Goal: Communication & Community: Answer question/provide support

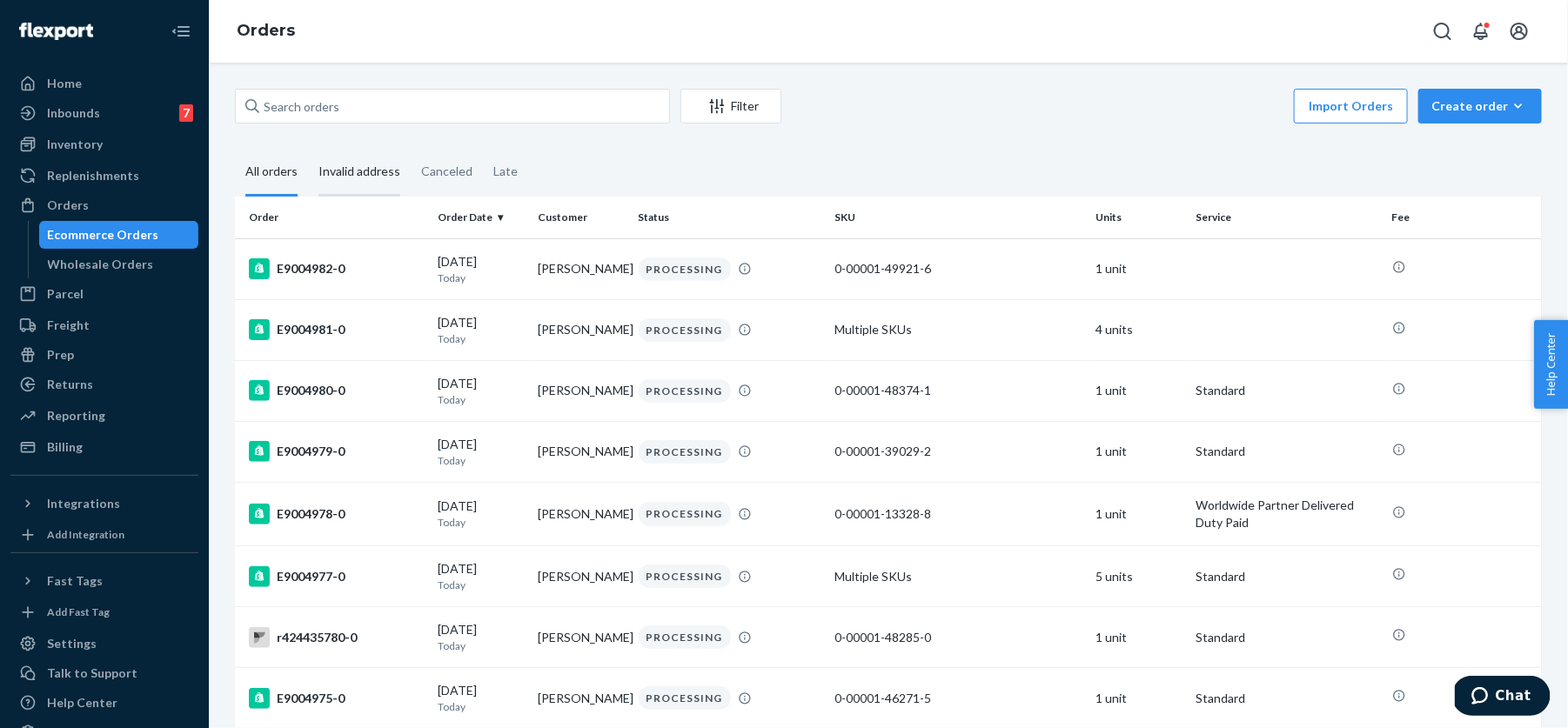
click at [339, 173] on div "Invalid address" at bounding box center [359, 172] width 82 height 48
click at [308, 148] on input "Invalid address" at bounding box center [308, 148] width 0 height 0
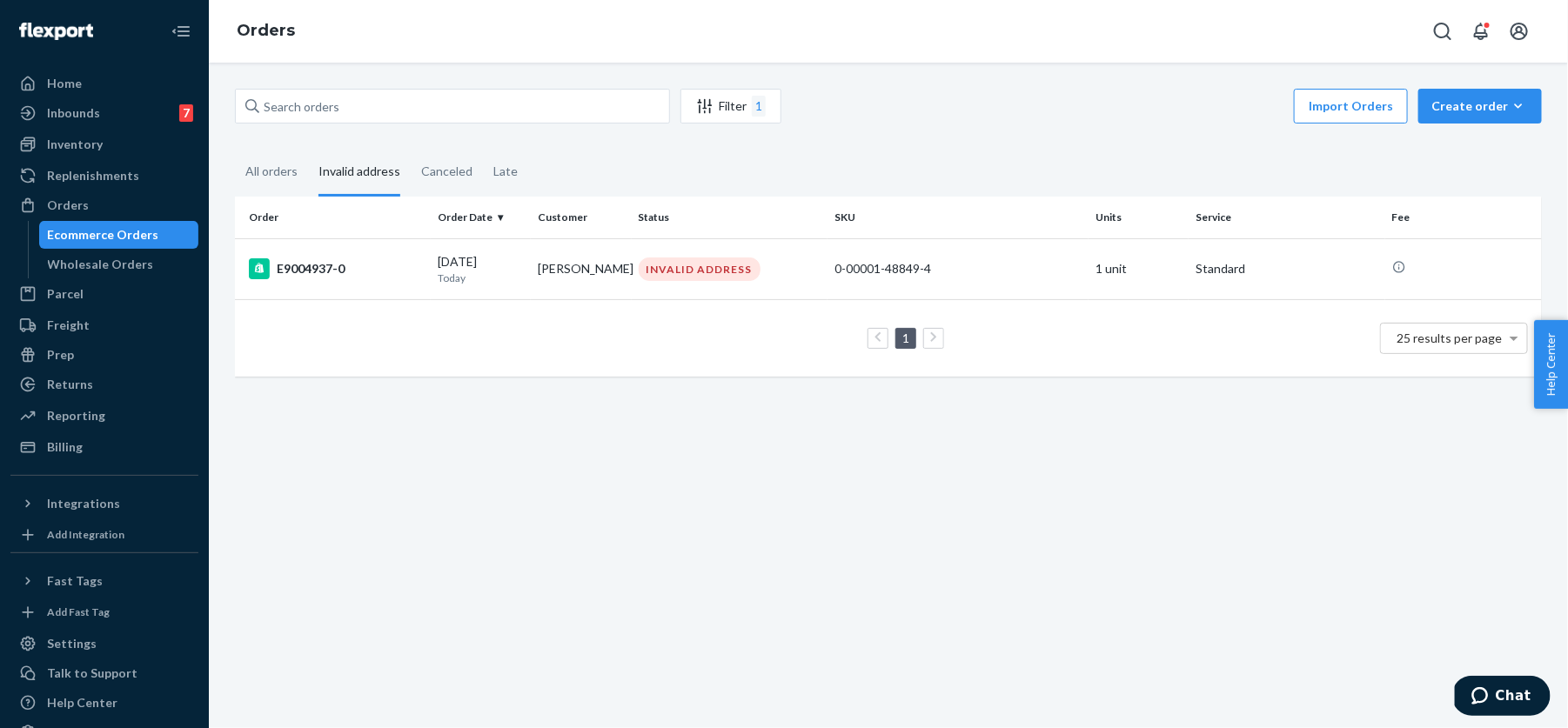
click at [375, 459] on div "Filter 1 Import Orders Create order Ecommerce order Removal order All orders In…" at bounding box center [887, 396] width 1358 height 666
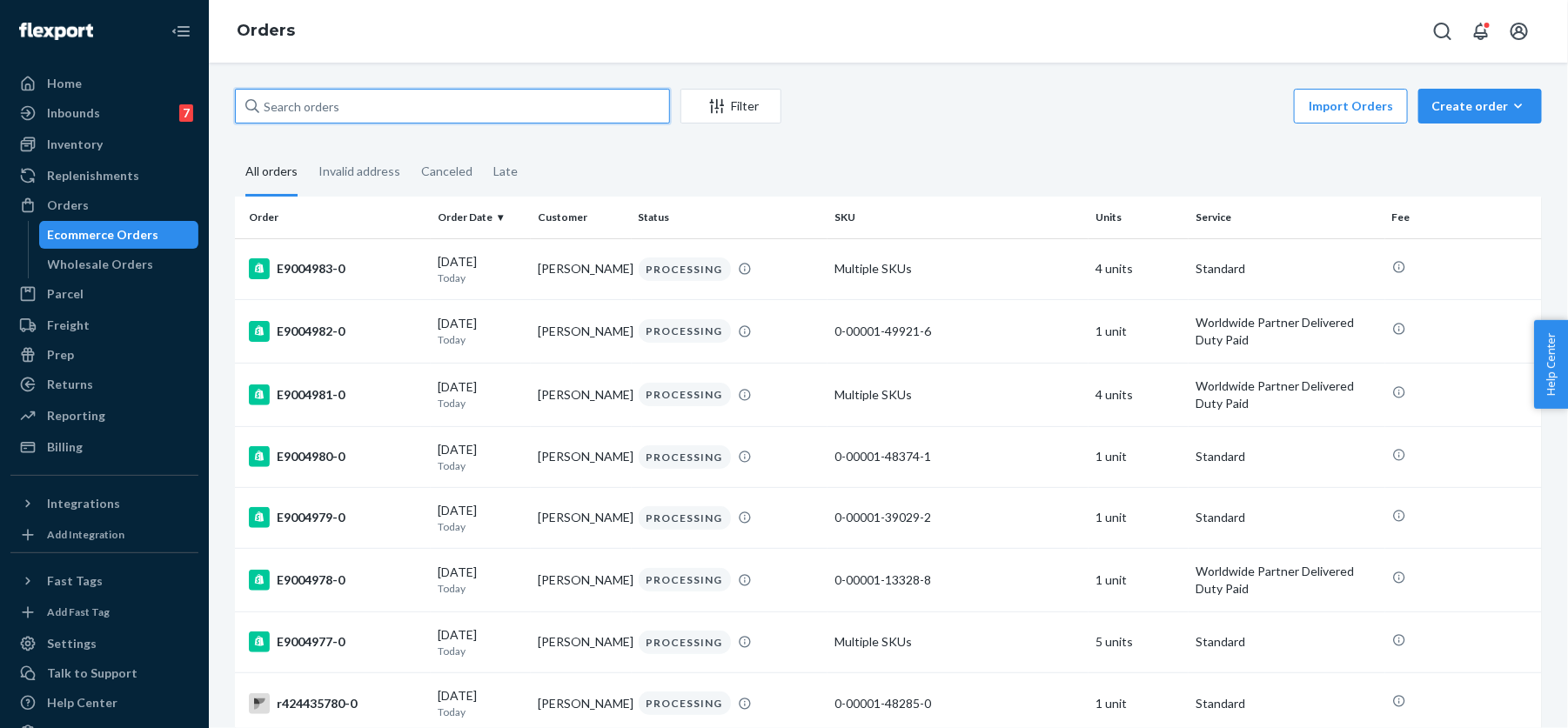
click at [386, 101] on input "text" at bounding box center [452, 107] width 435 height 35
paste input "E9004739"
type input "E9004739"
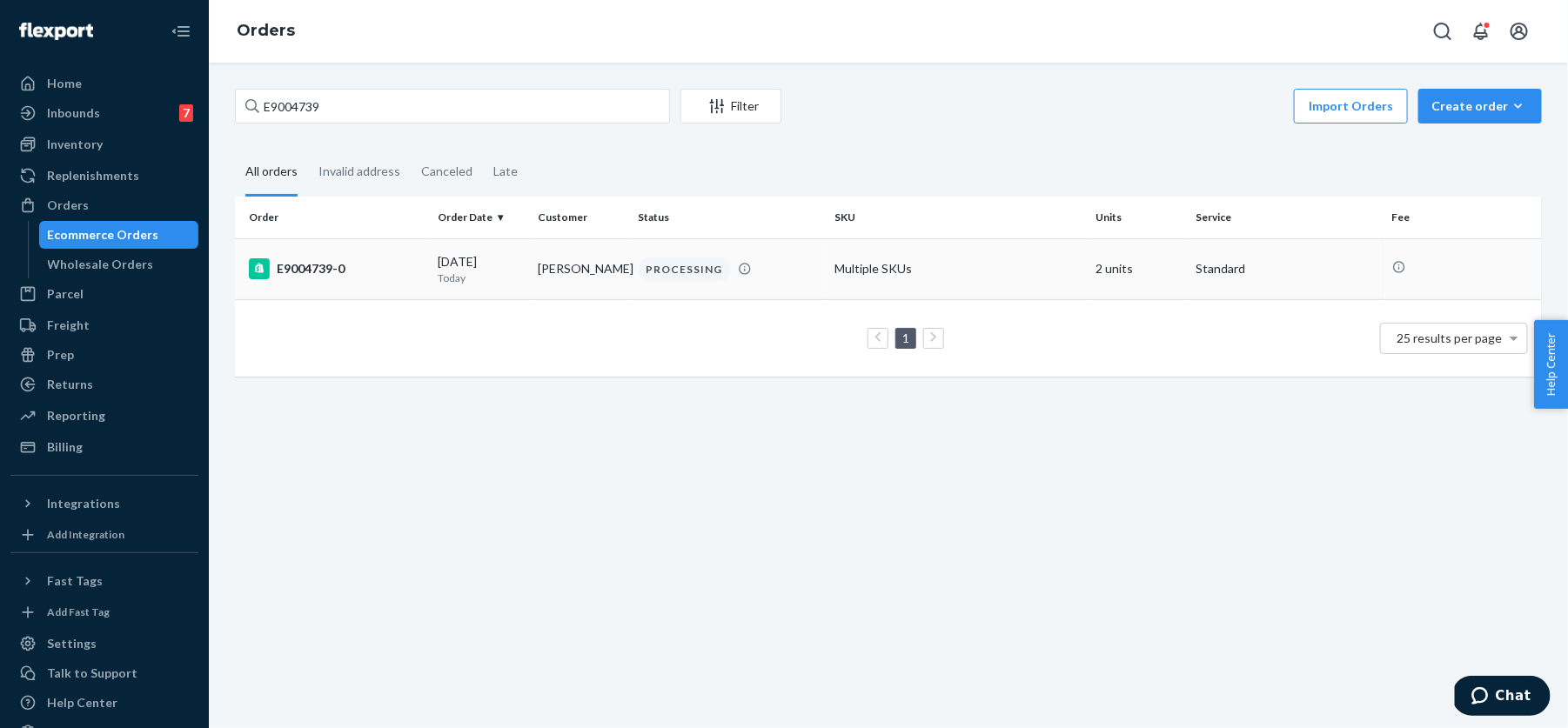
click at [344, 269] on div "E9004739-0" at bounding box center [336, 269] width 175 height 21
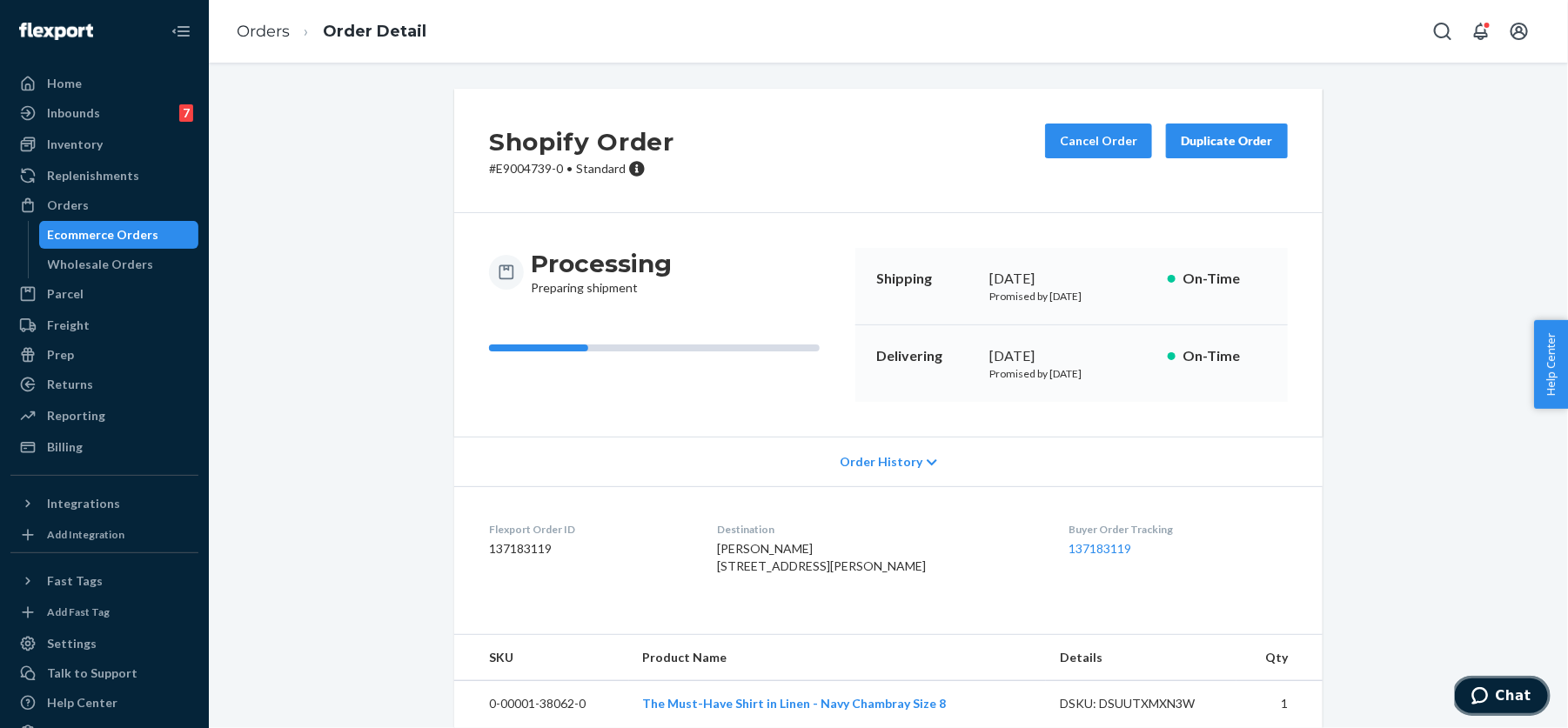
click at [1492, 679] on button "Chat" at bounding box center [1500, 695] width 98 height 40
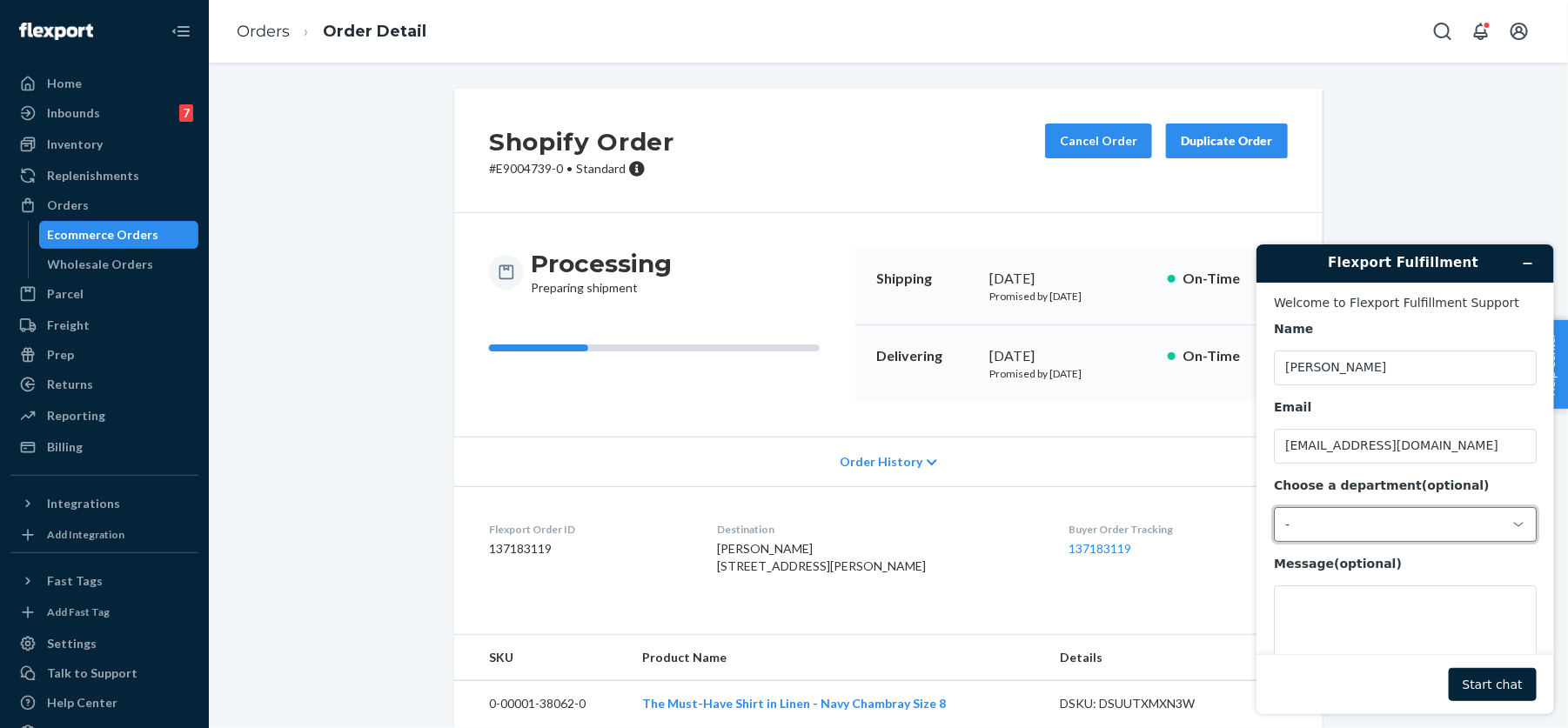
click at [1317, 522] on div "-" at bounding box center [1394, 523] width 219 height 16
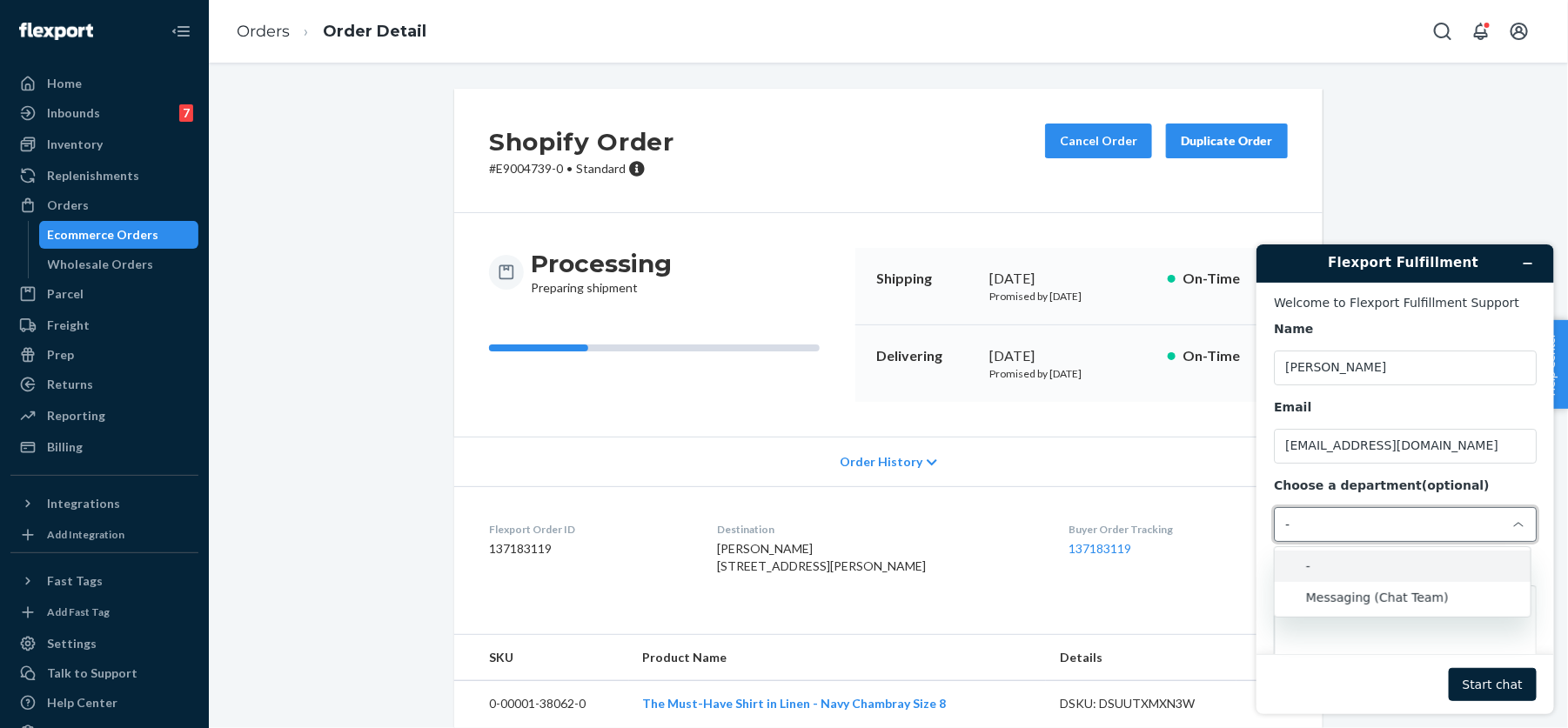
click at [1327, 592] on li "Messaging (Chat Team)" at bounding box center [1401, 597] width 256 height 32
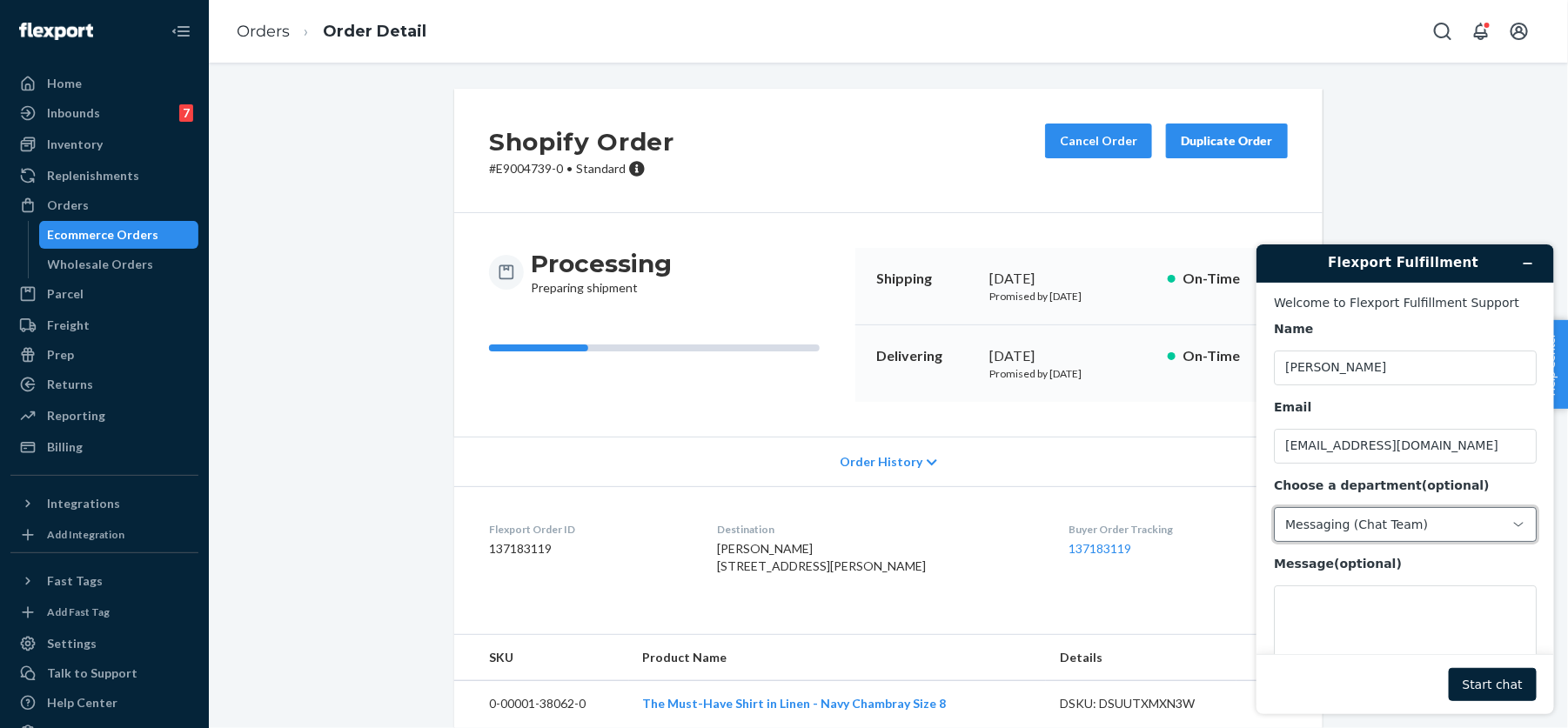
scroll to position [54, 0]
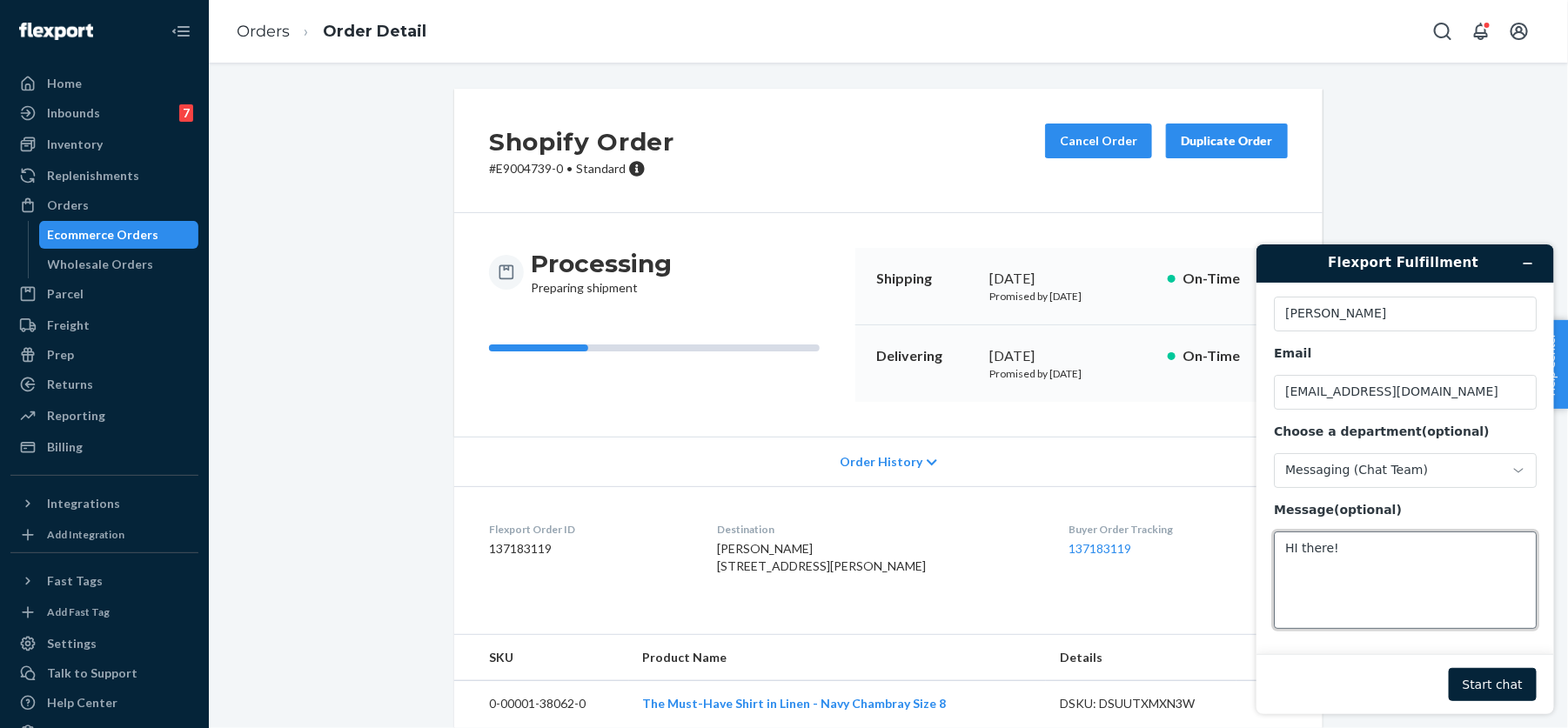
click at [1294, 544] on textarea "HI there!" at bounding box center [1403, 579] width 262 height 97
click at [1426, 550] on textarea "Hi there!" at bounding box center [1403, 579] width 262 height 97
paste textarea "E9004739"
type textarea "Hi there! Are we able to update the address on order E9004739?"
click at [1511, 682] on button "Start chat" at bounding box center [1491, 684] width 88 height 33
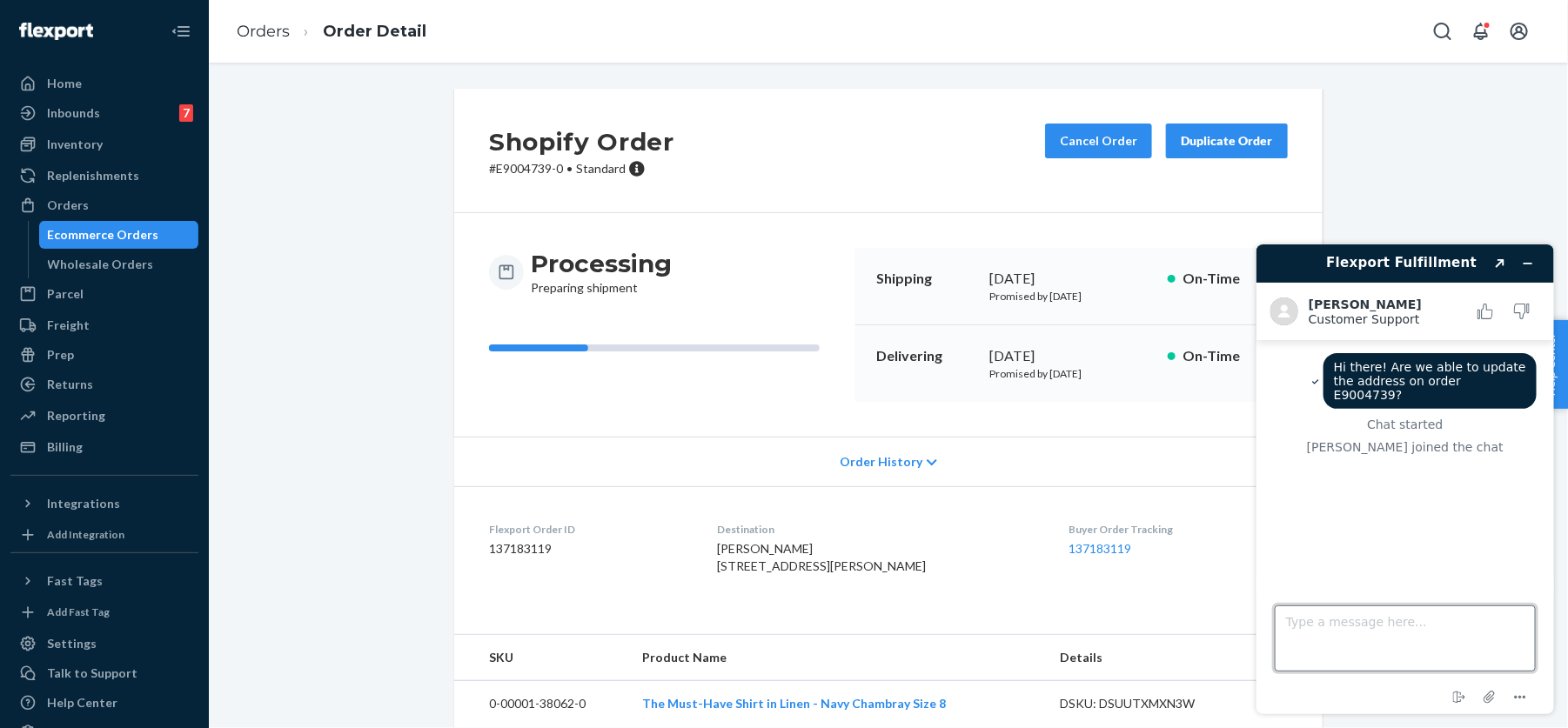
click at [1335, 618] on textarea "Type a message here..." at bounding box center [1403, 637] width 261 height 66
paste textarea "17158 Aileen Way Grass Valley CA 95949"
click at [1382, 635] on textarea "We'd love to update it to: 17158 Aileen Way Grass Valley CA 95949" at bounding box center [1403, 637] width 261 height 66
click at [1353, 649] on textarea "We'd love to update it to: 17158 Aileen Way Grass Valley CA 95949" at bounding box center [1403, 637] width 261 height 66
type textarea "We'd love to update it to: [STREET_ADDRESS][PERSON_NAME]"
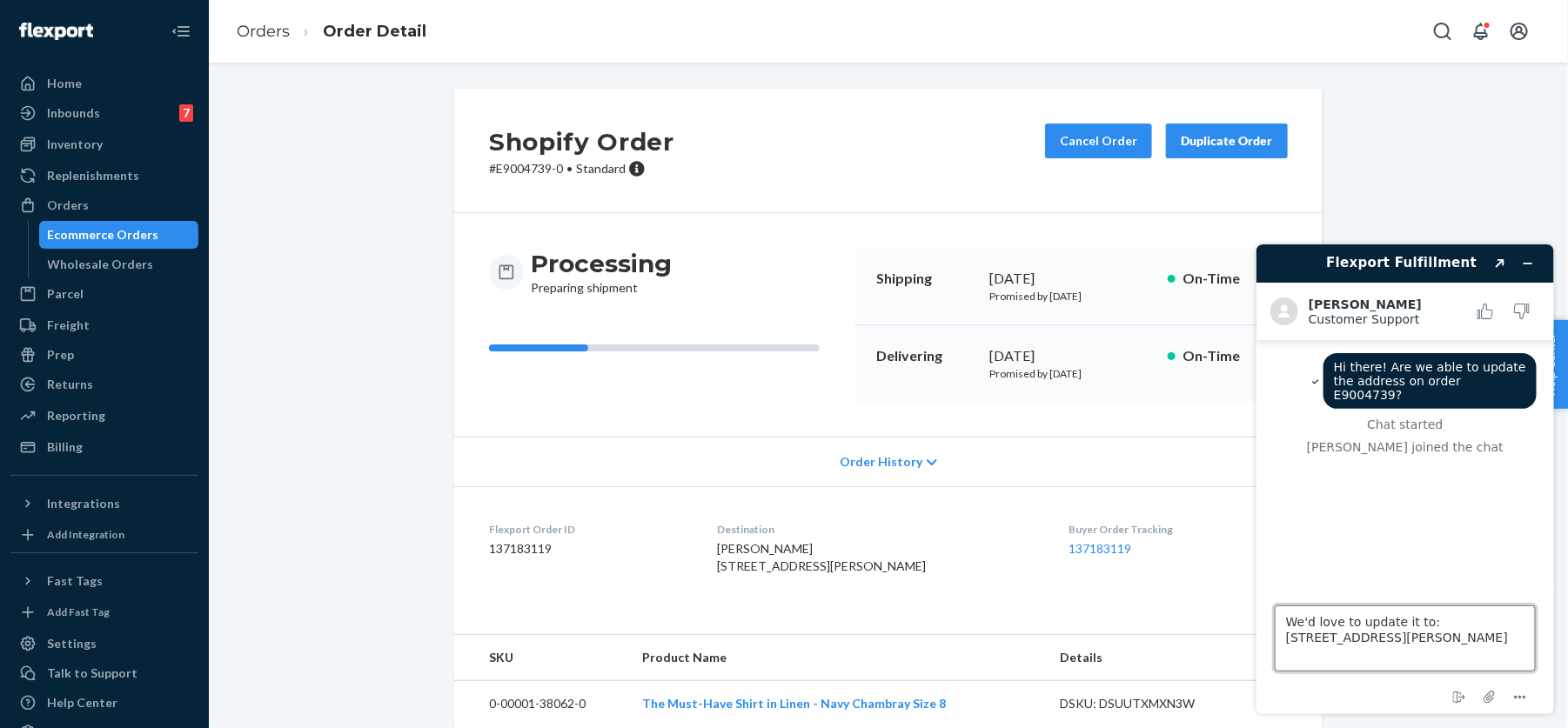
click at [1430, 654] on textarea "We'd love to update it to: [STREET_ADDRESS][PERSON_NAME]" at bounding box center [1403, 637] width 261 height 66
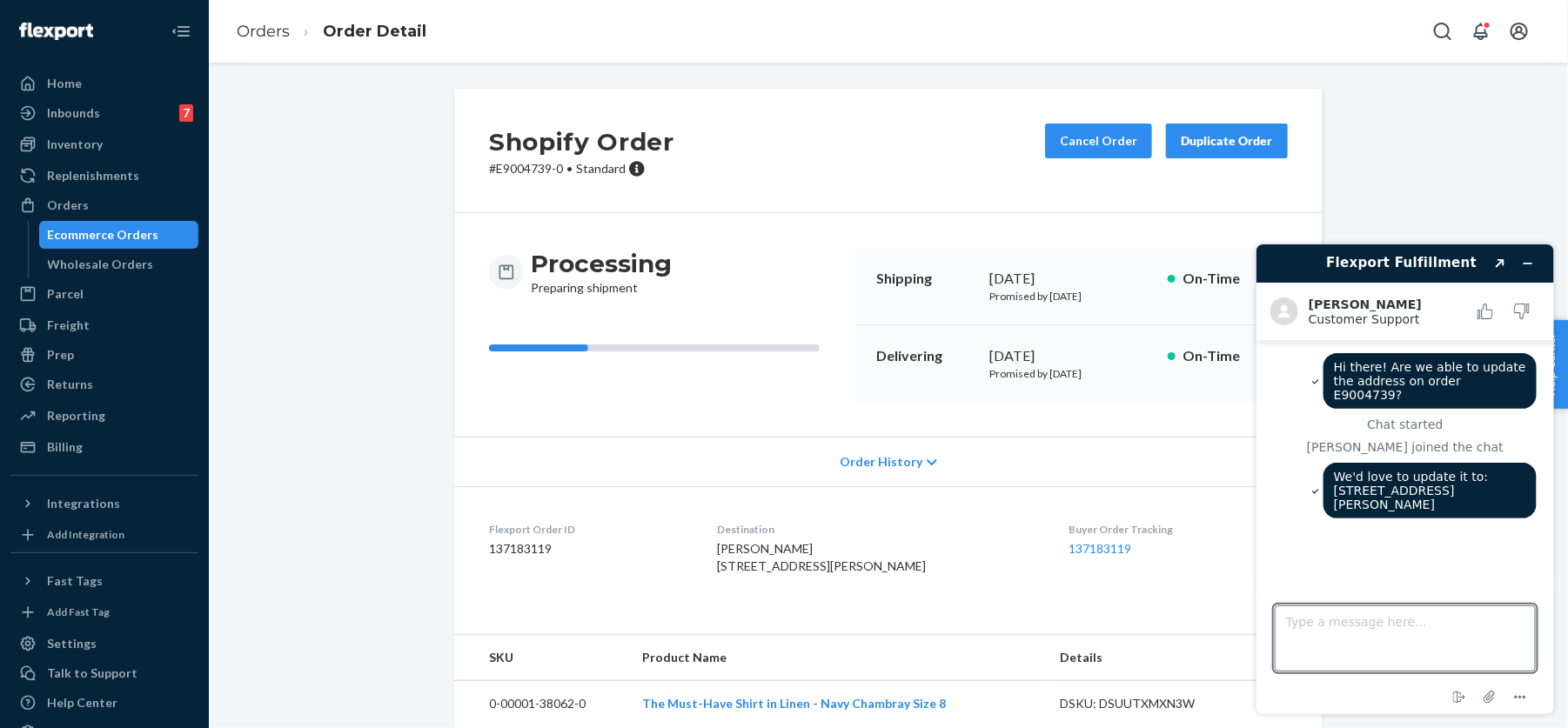
click at [1436, 502] on div "We'd love to update it to: [STREET_ADDRESS][PERSON_NAME]" at bounding box center [1429, 490] width 213 height 56
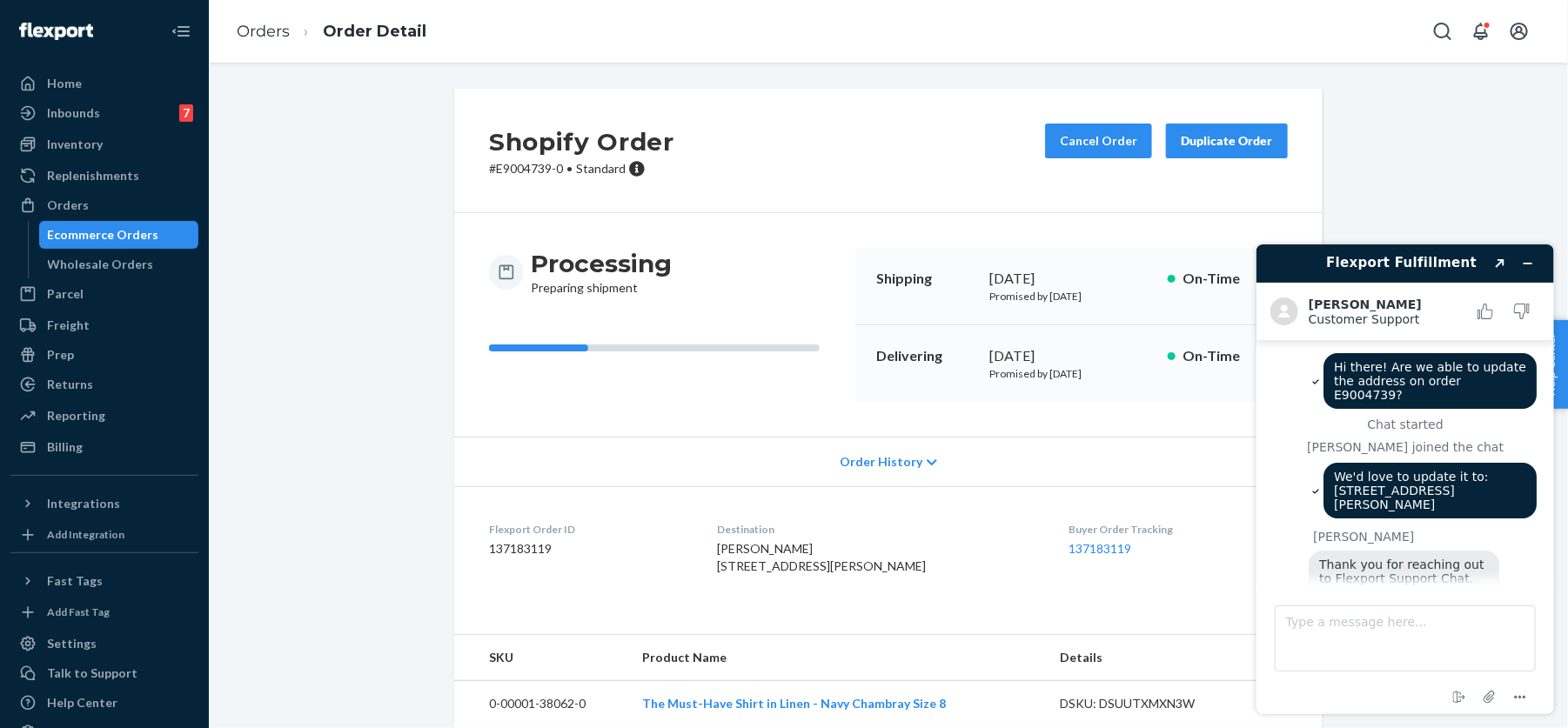
scroll to position [63, 0]
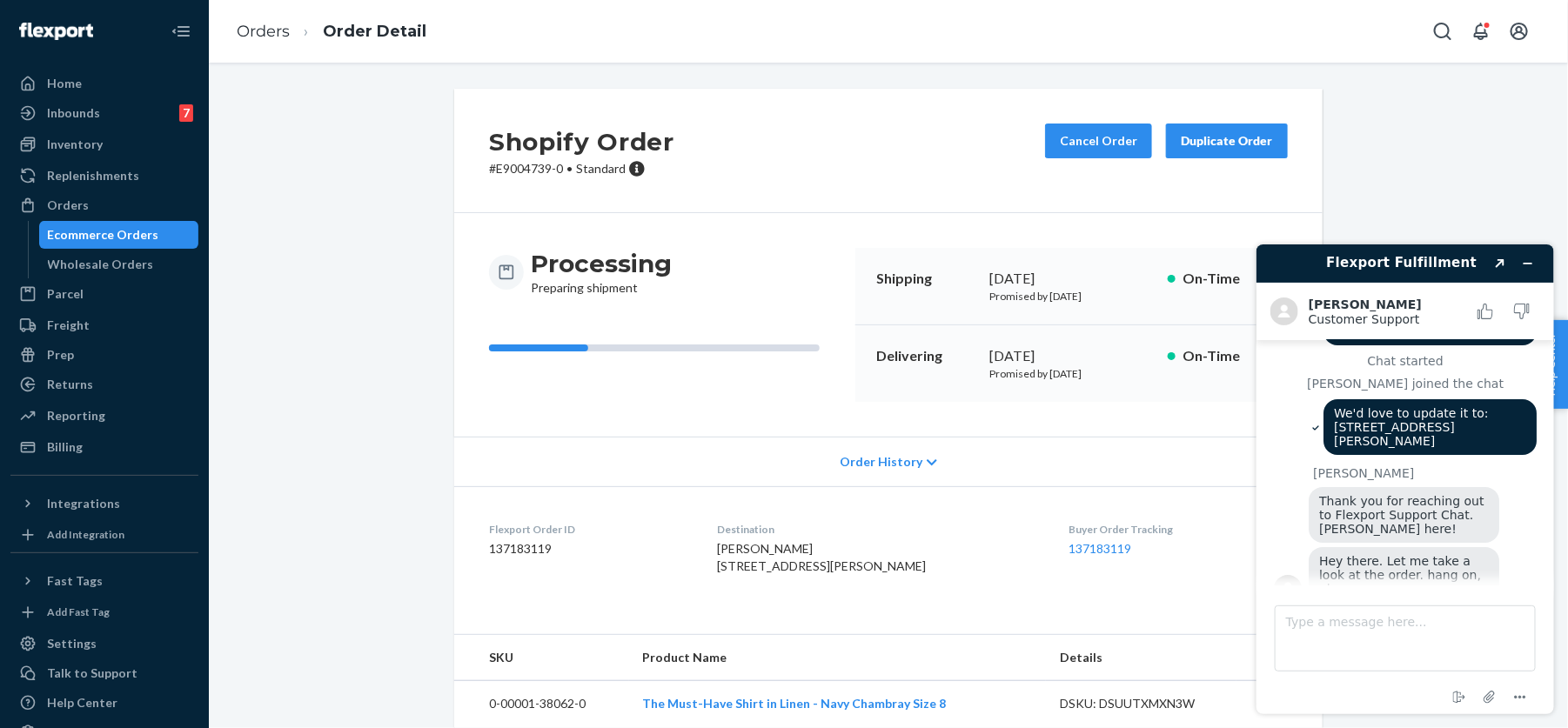
click at [1370, 554] on span "Hey there. Let me take a look at the order. hang on, please." at bounding box center [1400, 574] width 165 height 42
click at [1436, 528] on div "Thank you for reaching out to Flexport Support Chat. [PERSON_NAME] here!" at bounding box center [1402, 514] width 190 height 56
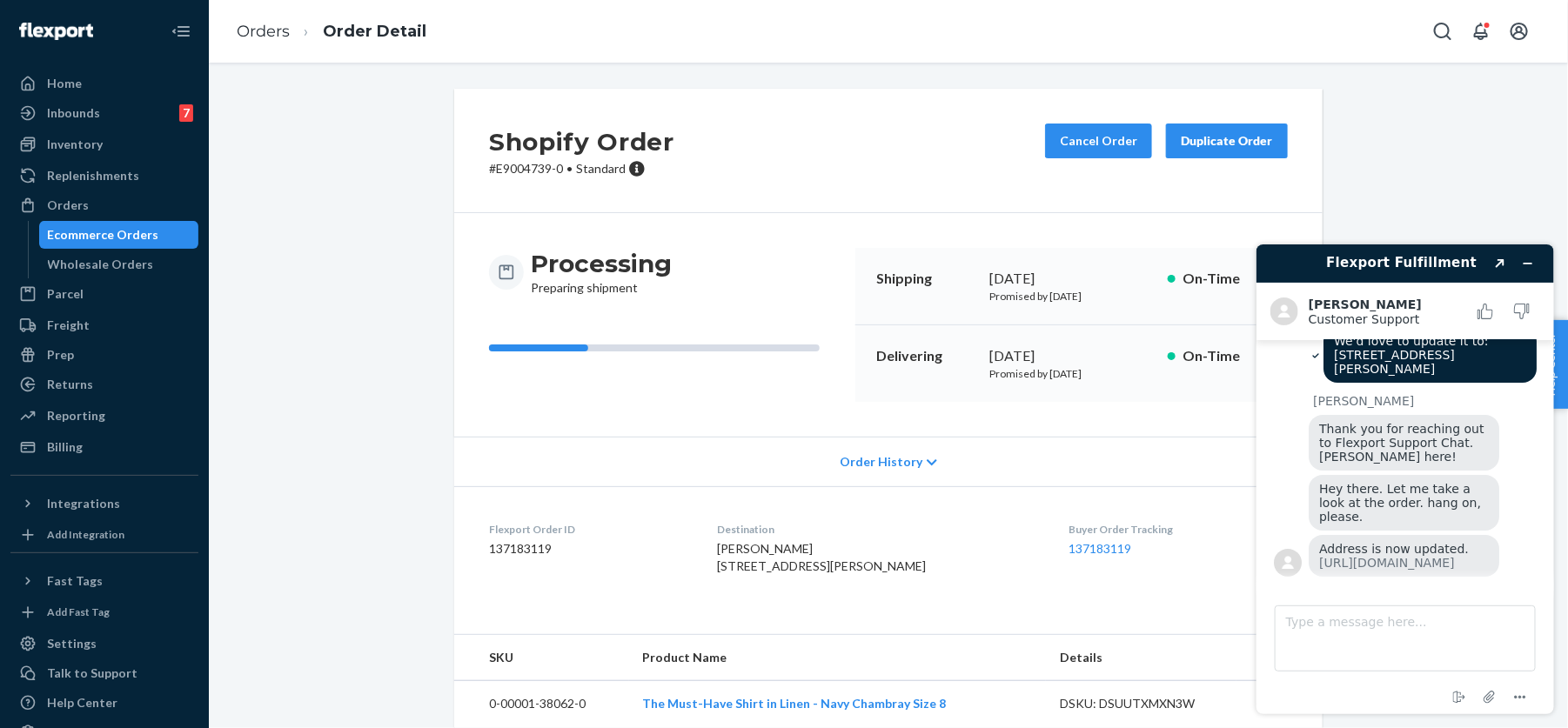
click at [1363, 542] on span "Address is now updated. https://portal.flexport.com/orders/137183119/detail" at bounding box center [1392, 556] width 149 height 28
click at [1321, 623] on textarea "Type a message here..." at bounding box center [1403, 637] width 261 height 66
type textarea "Thank you!"
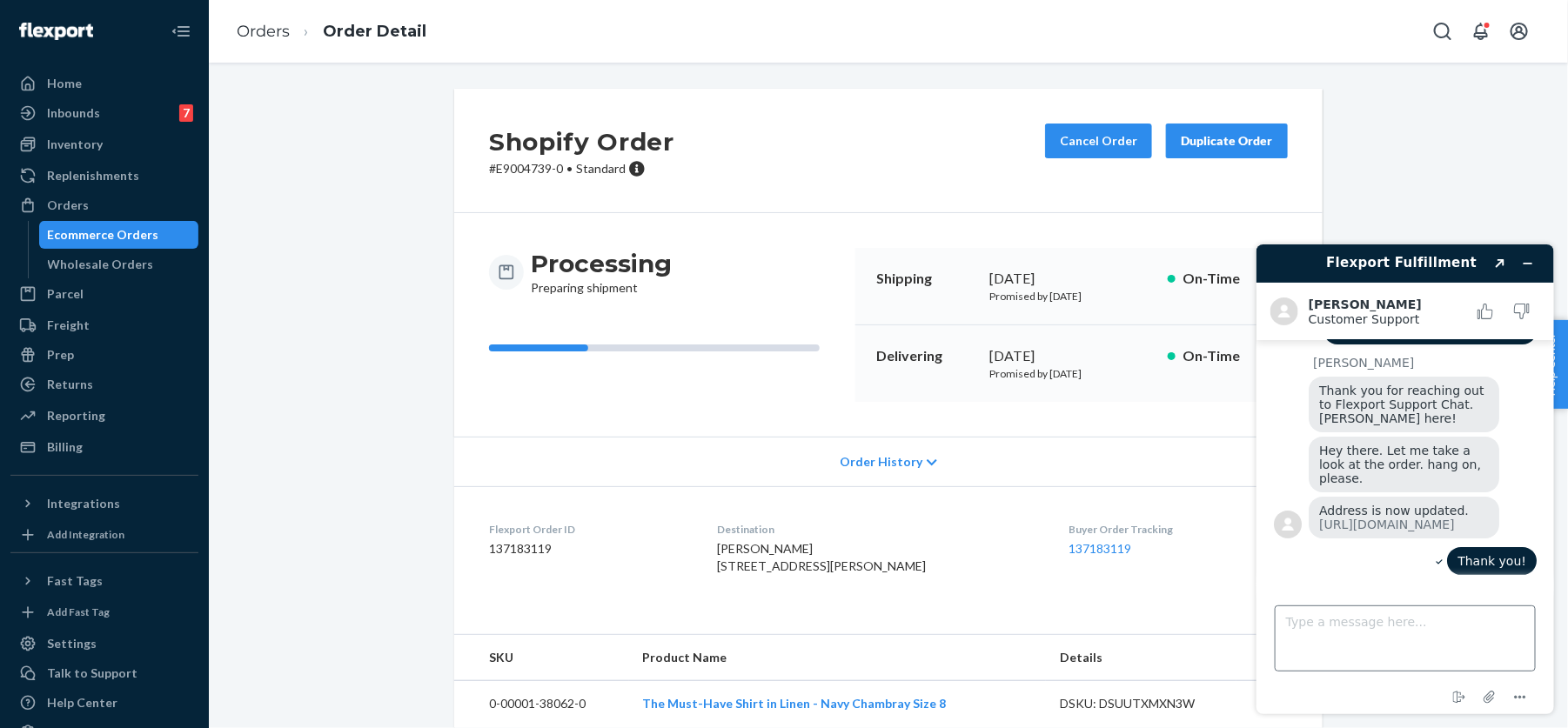
scroll to position [262, 0]
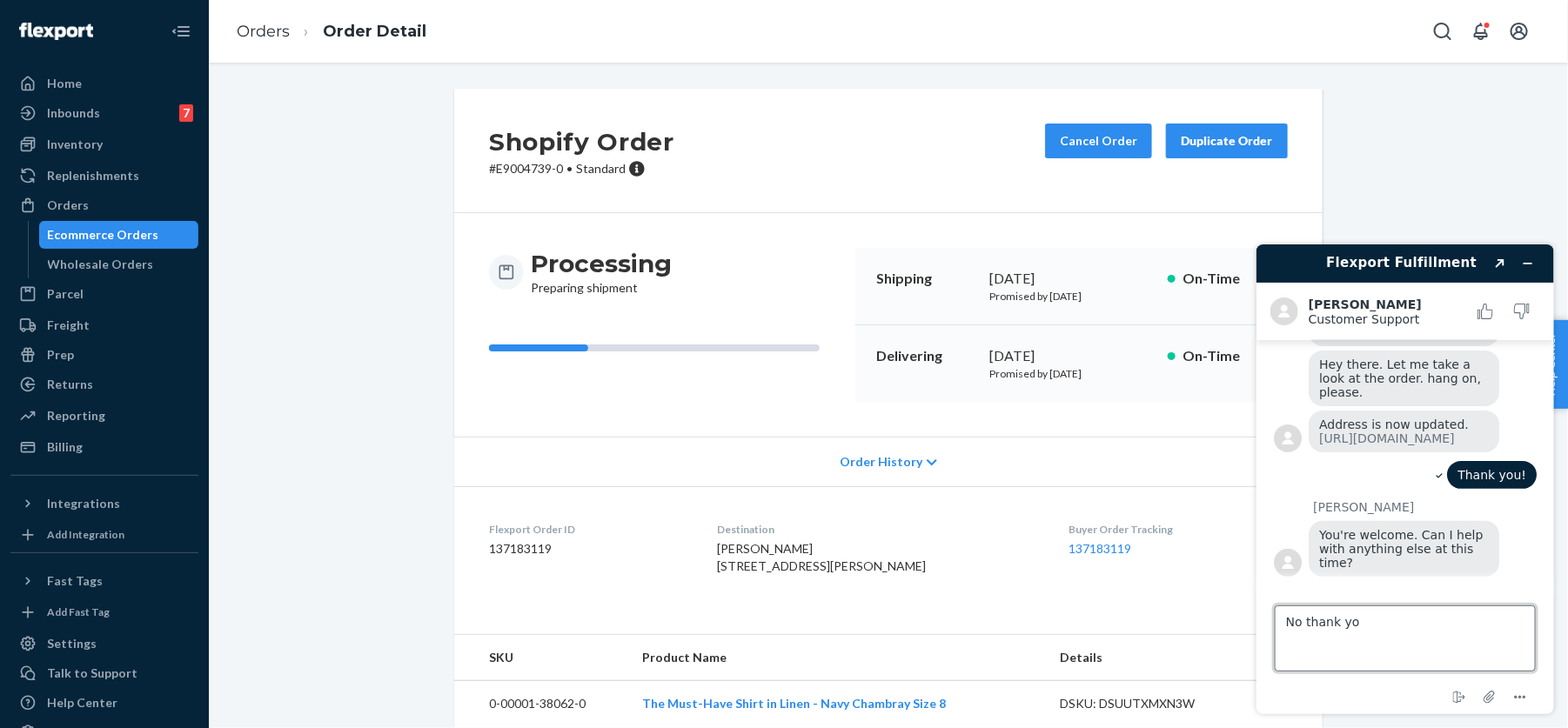
type textarea "No thank you"
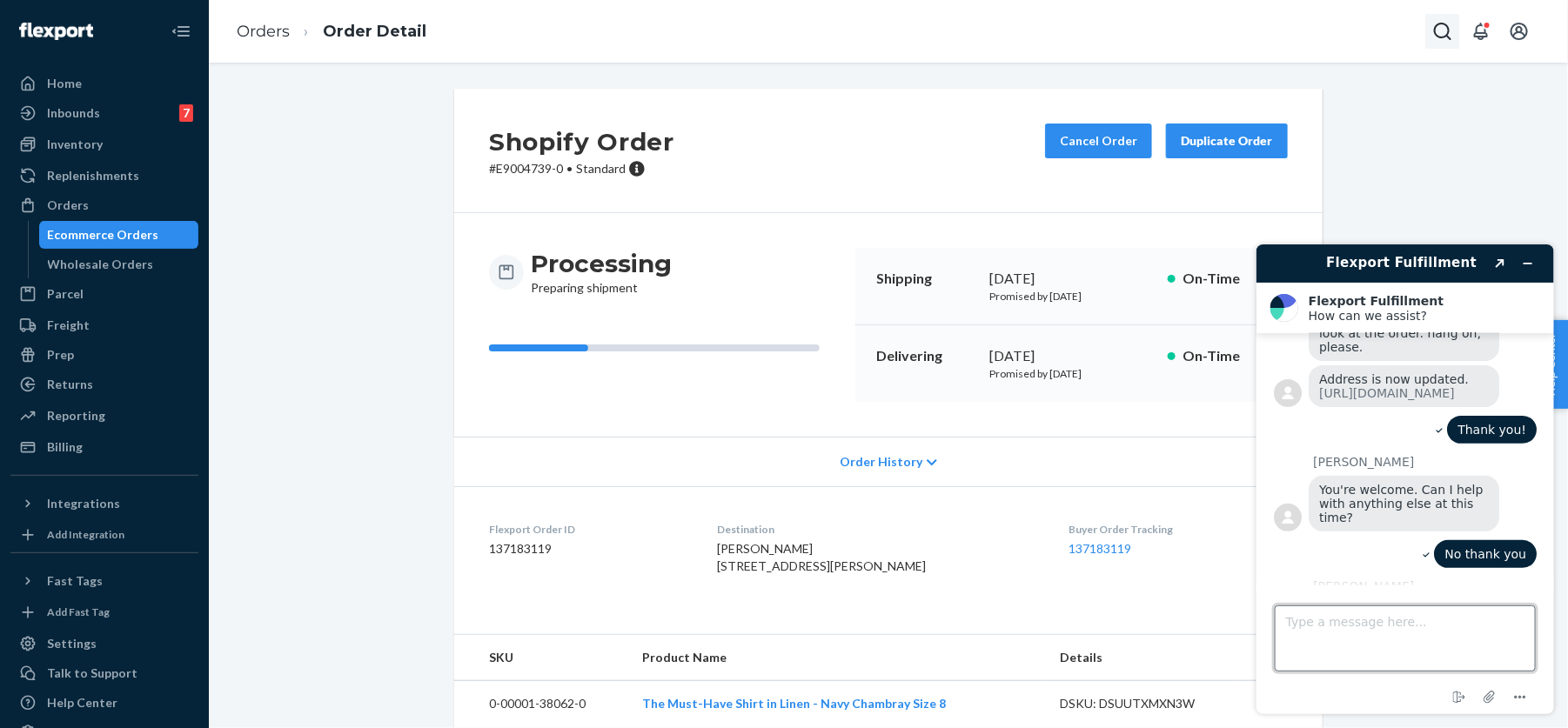
scroll to position [455, 0]
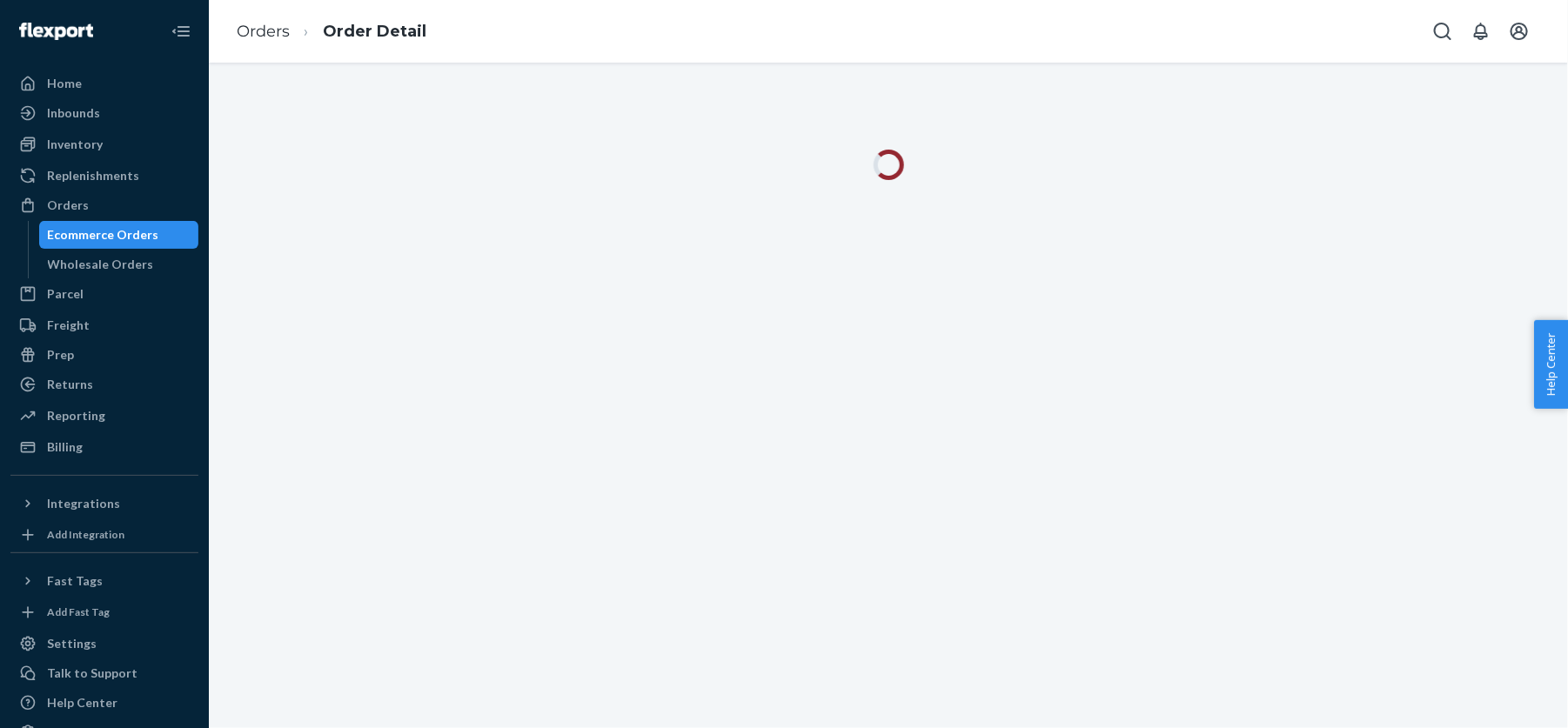
scroll to position [68, 0]
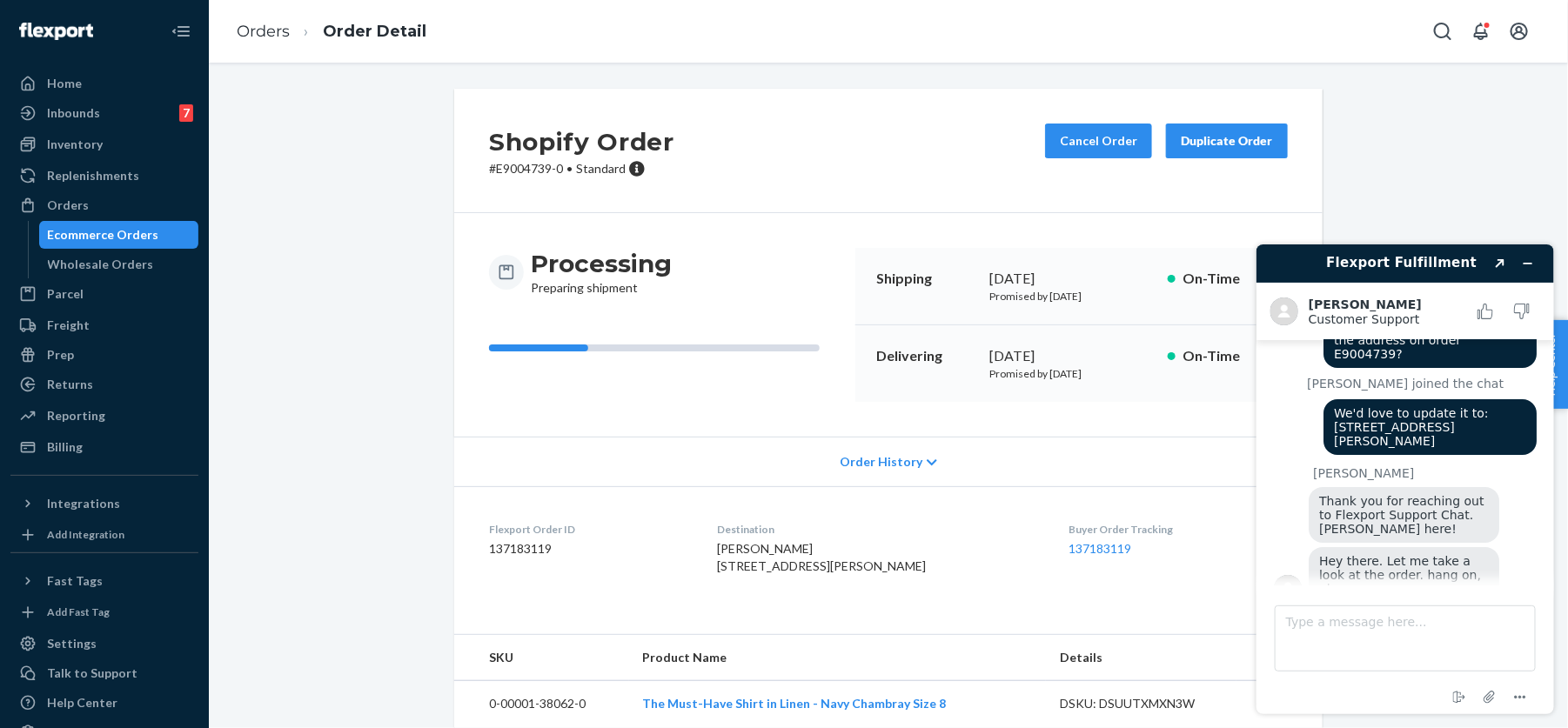
click at [129, 228] on div "Ecommerce Orders" at bounding box center [104, 235] width 111 height 18
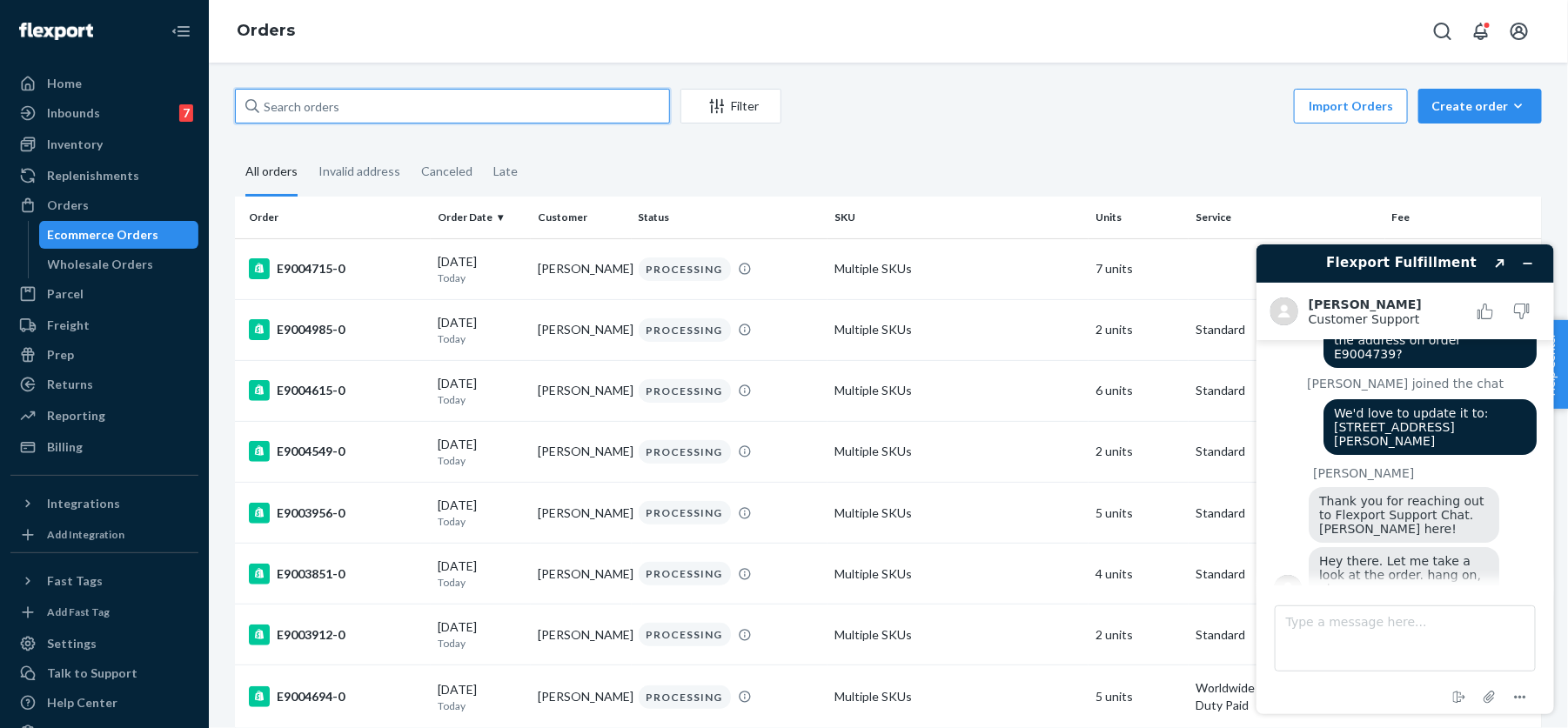
click at [376, 103] on input "text" at bounding box center [452, 107] width 435 height 35
paste input "E427842"
type input "E427842"
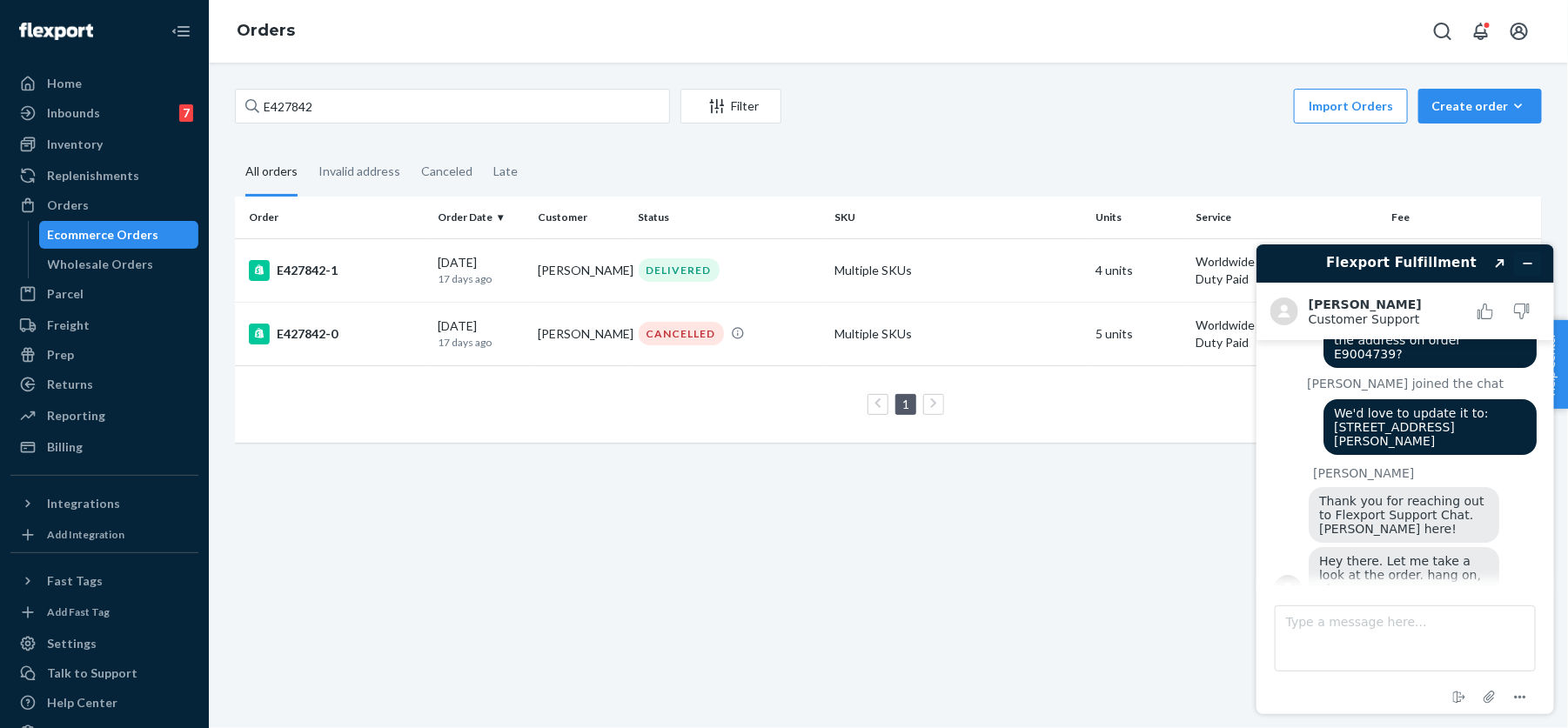
click at [1527, 262] on icon "Minimize widget" at bounding box center [1527, 262] width 7 height 0
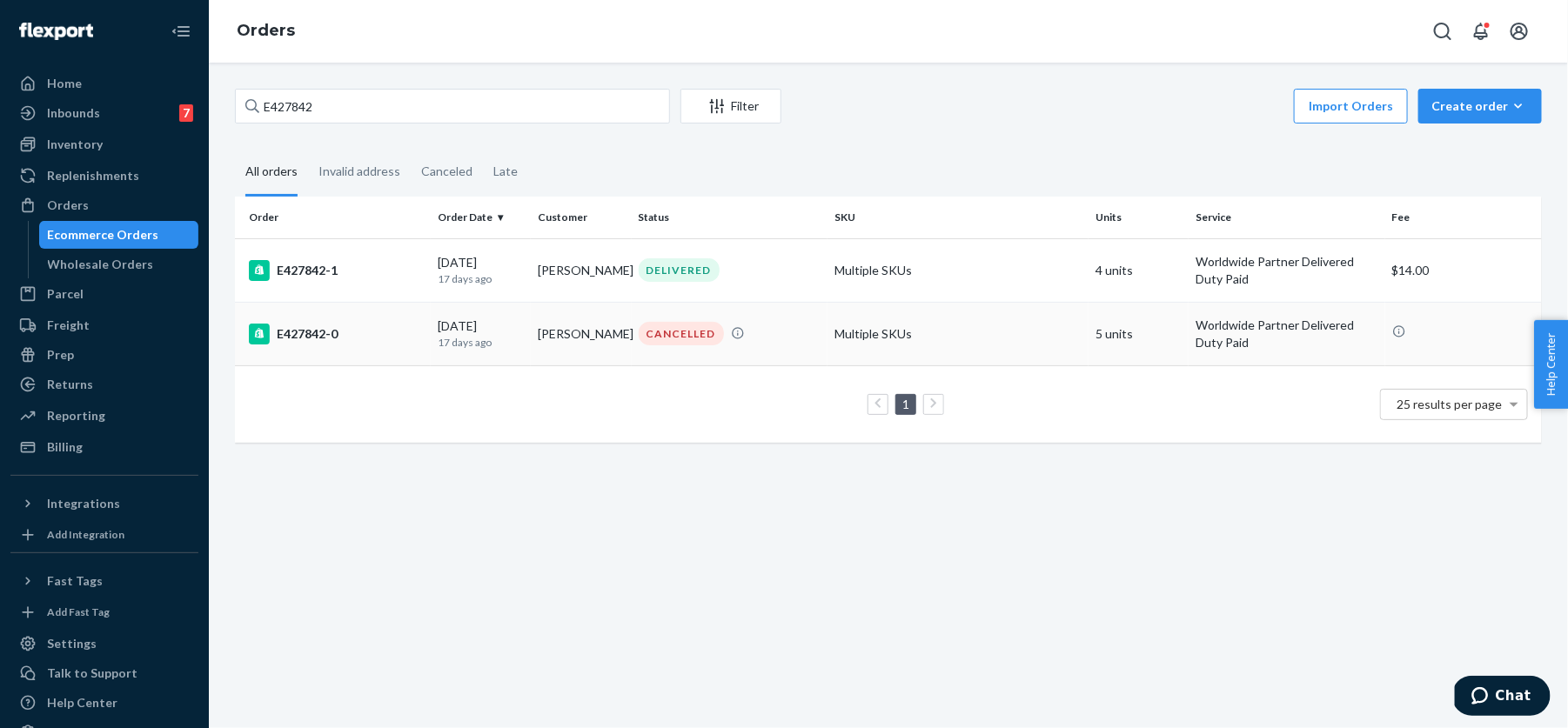
click at [778, 322] on div "CANCELLED" at bounding box center [730, 333] width 189 height 23
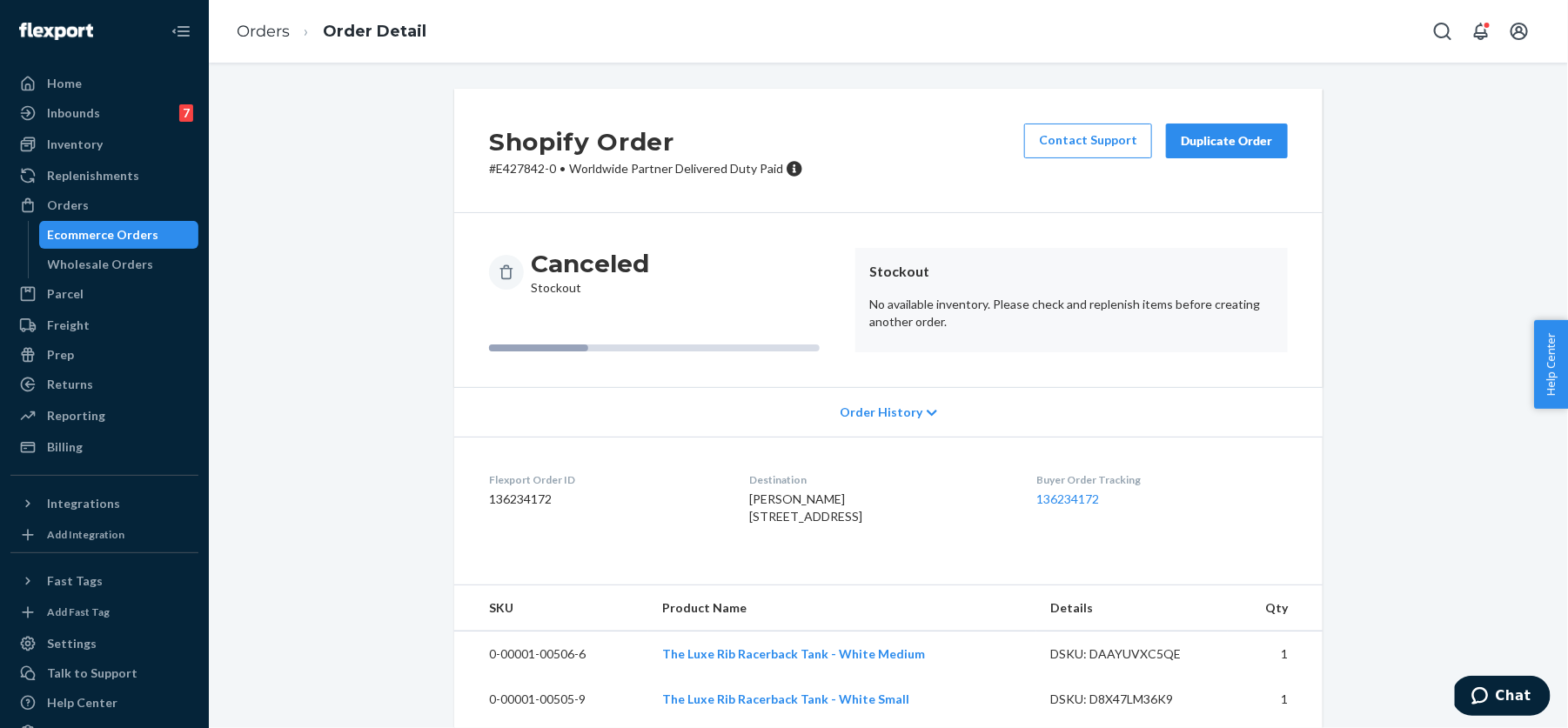
scroll to position [183, 0]
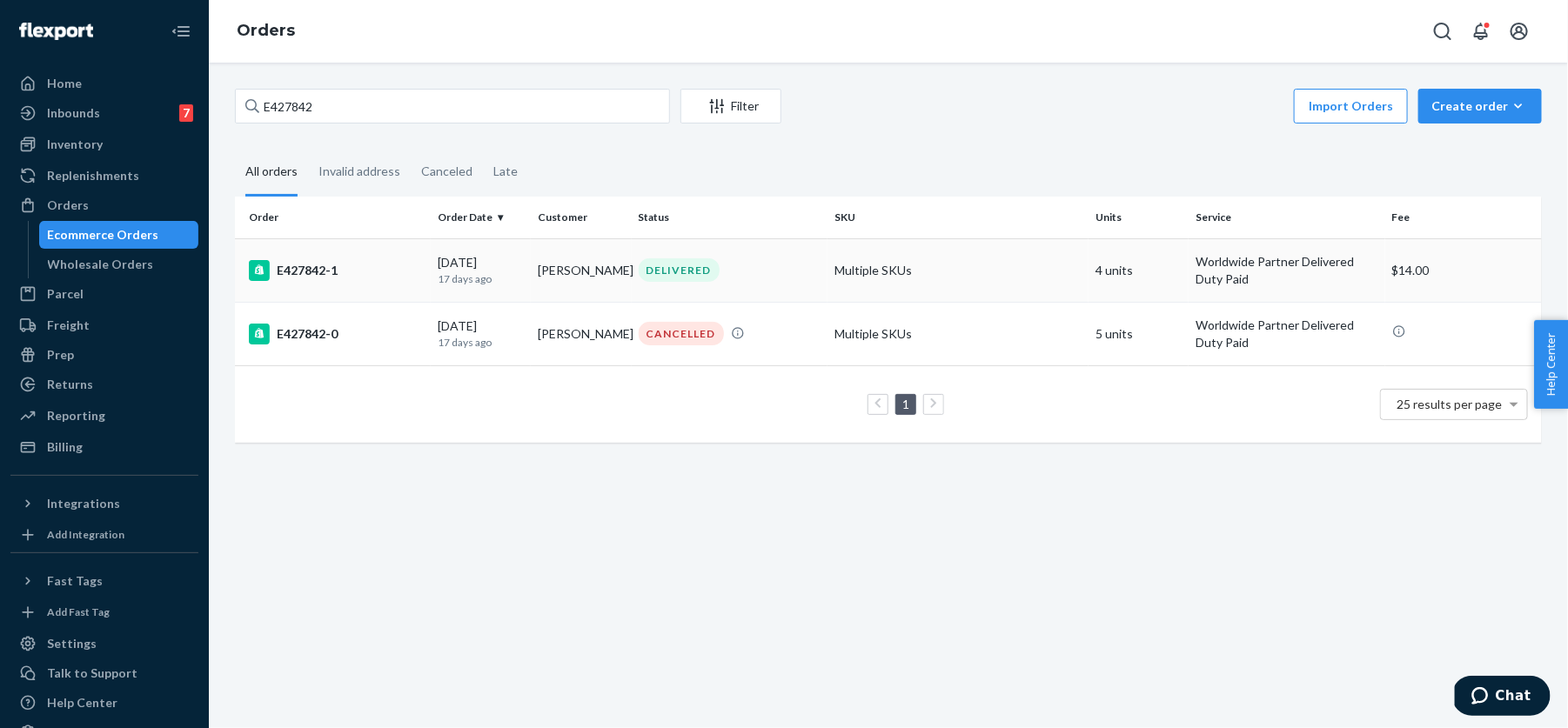
click at [699, 261] on div "DELIVERED" at bounding box center [679, 270] width 81 height 23
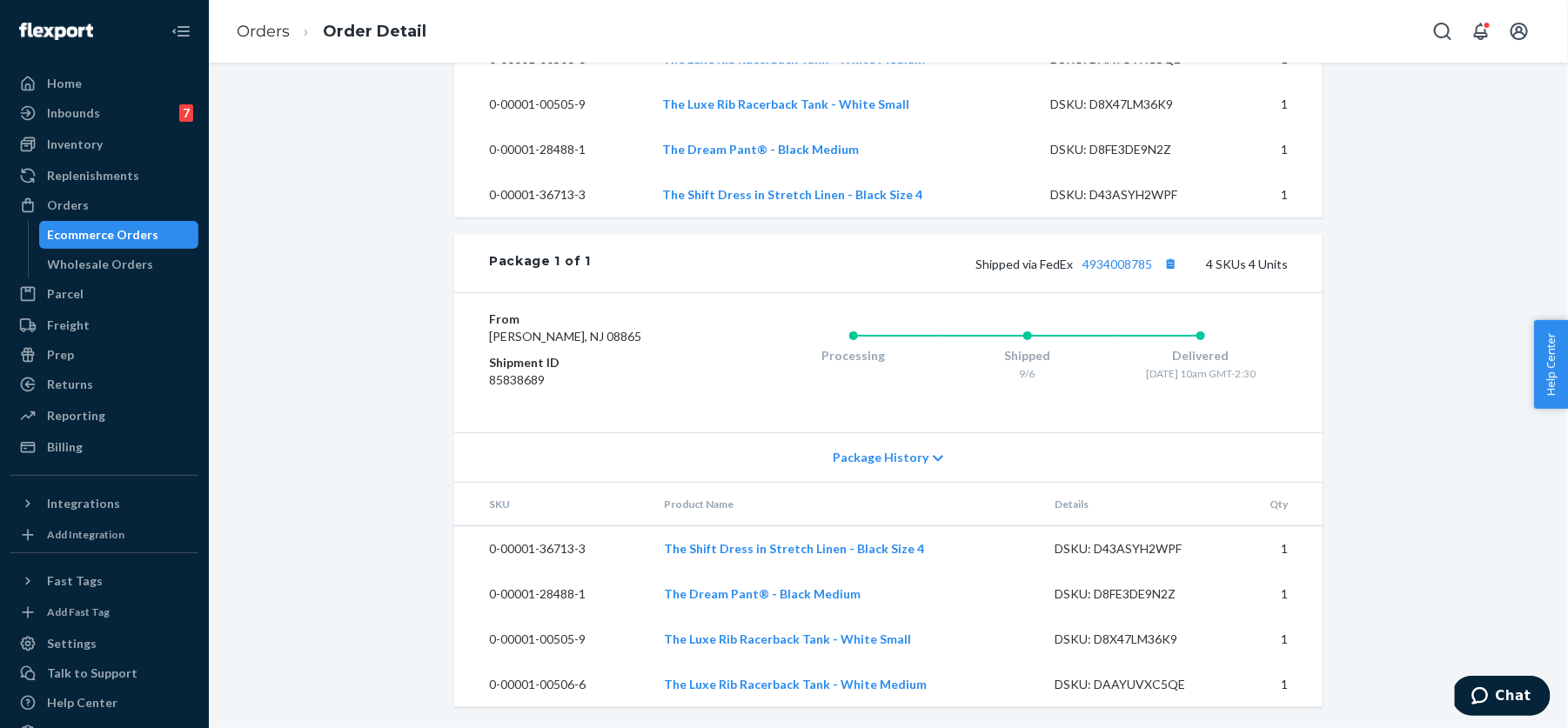
scroll to position [693, 0]
